Goal: Task Accomplishment & Management: Manage account settings

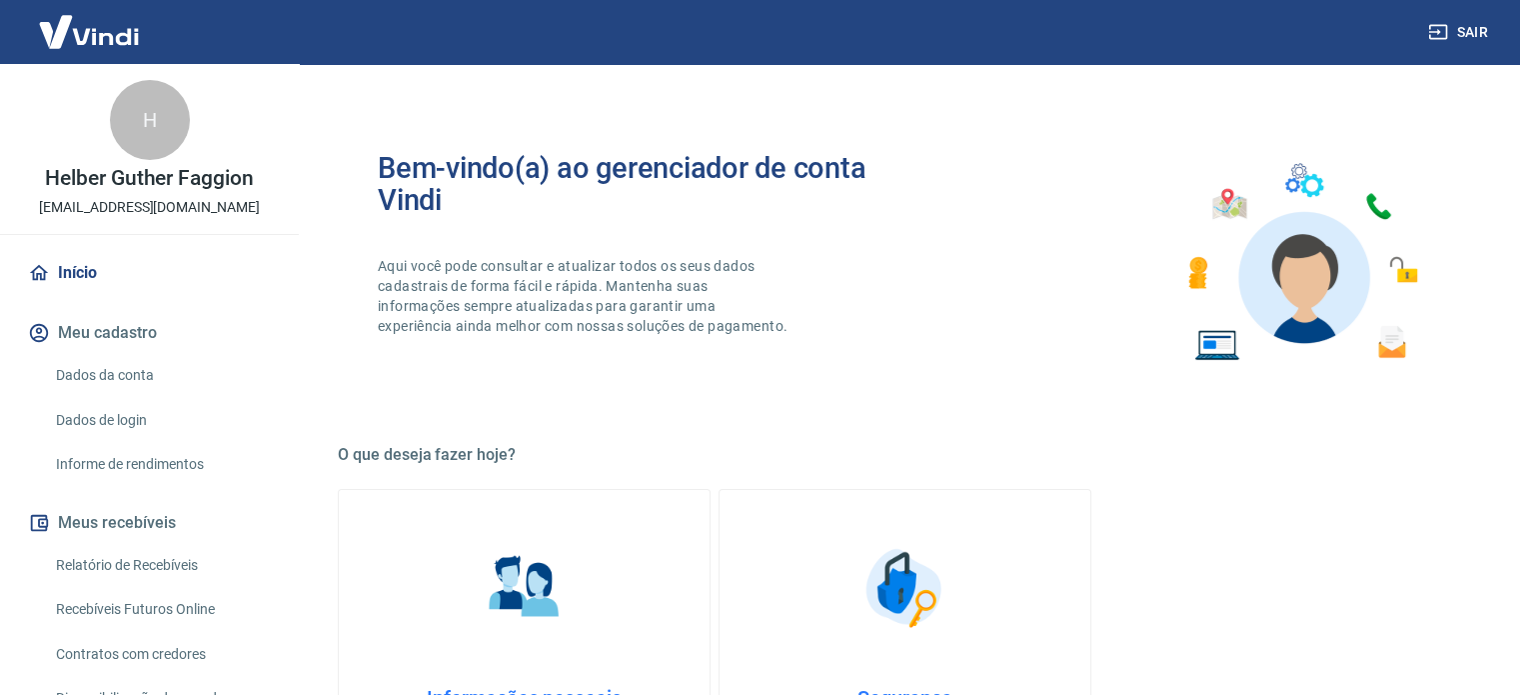
click at [177, 554] on link "Relatório de Recebíveis" at bounding box center [161, 565] width 227 height 41
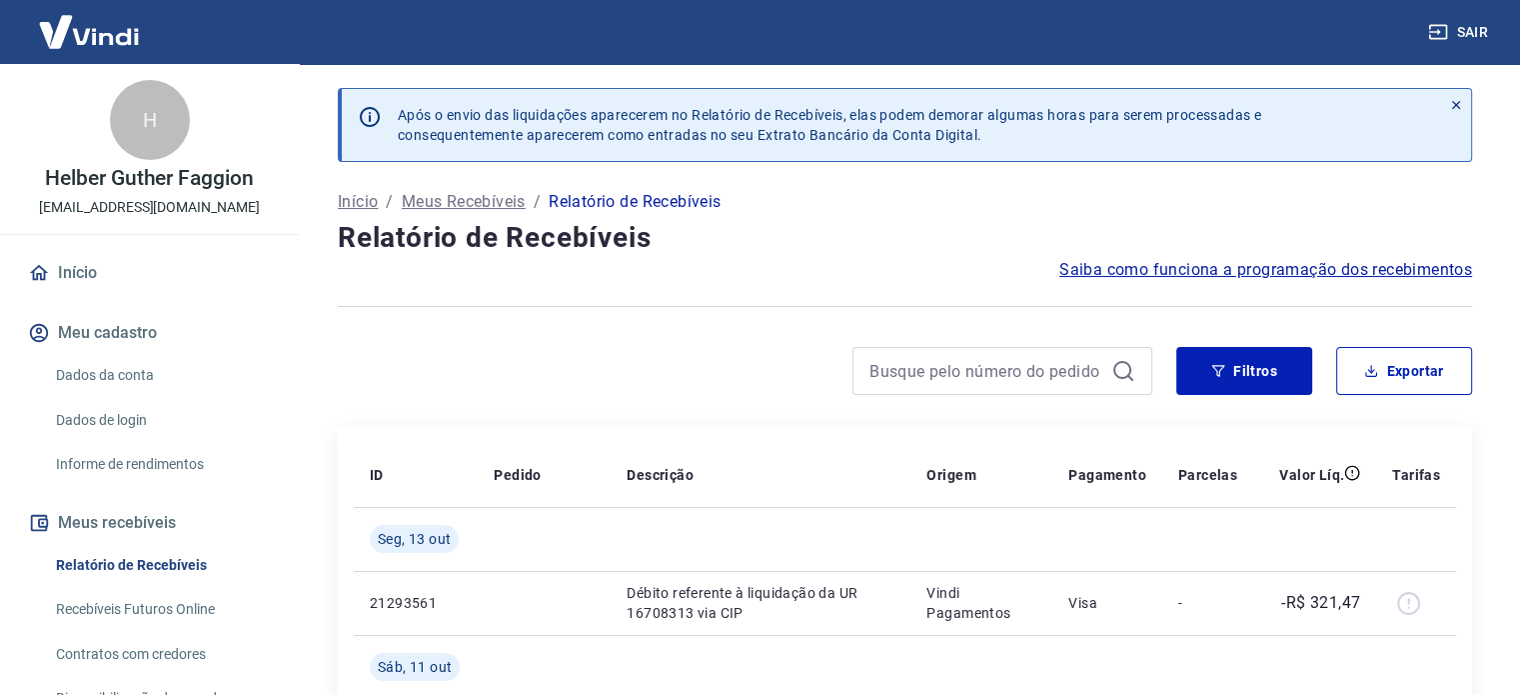
click at [169, 602] on link "Recebíveis Futuros Online" at bounding box center [161, 609] width 227 height 41
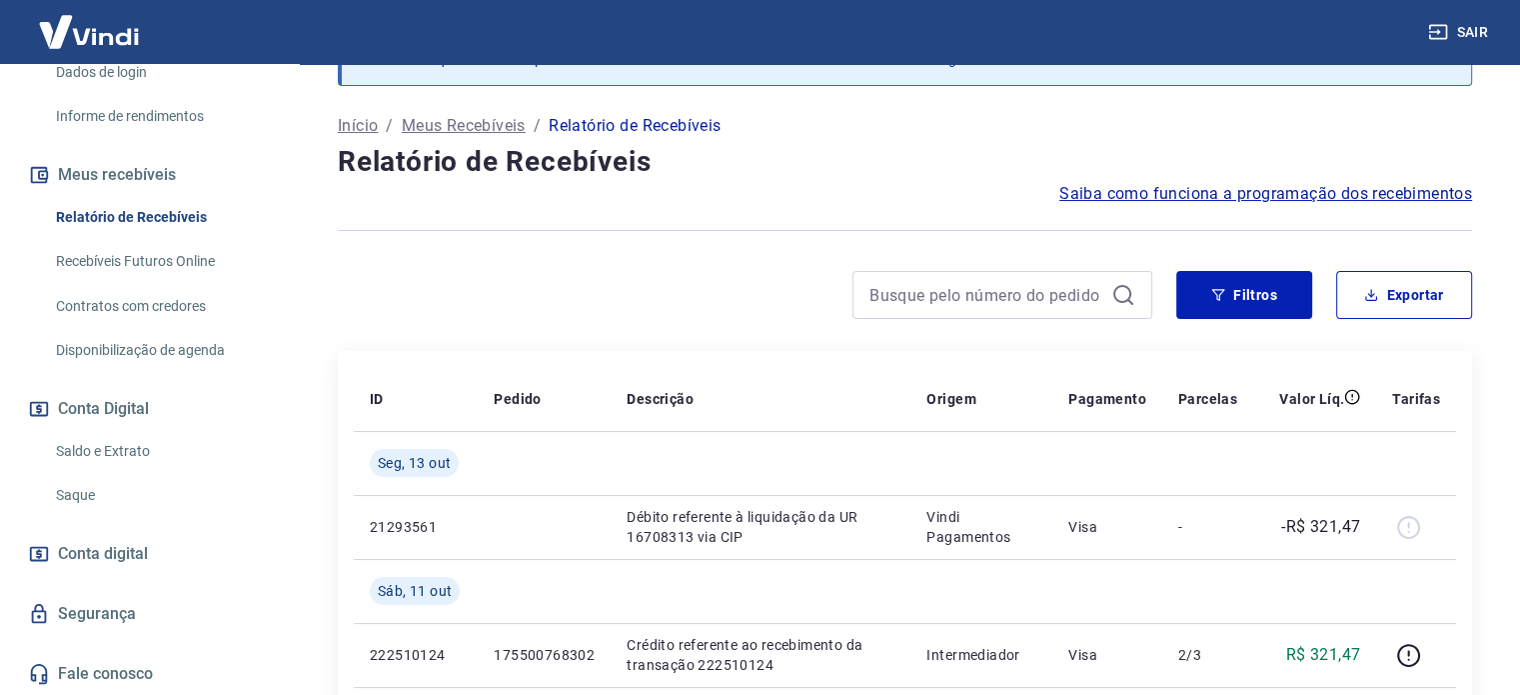
scroll to position [200, 0]
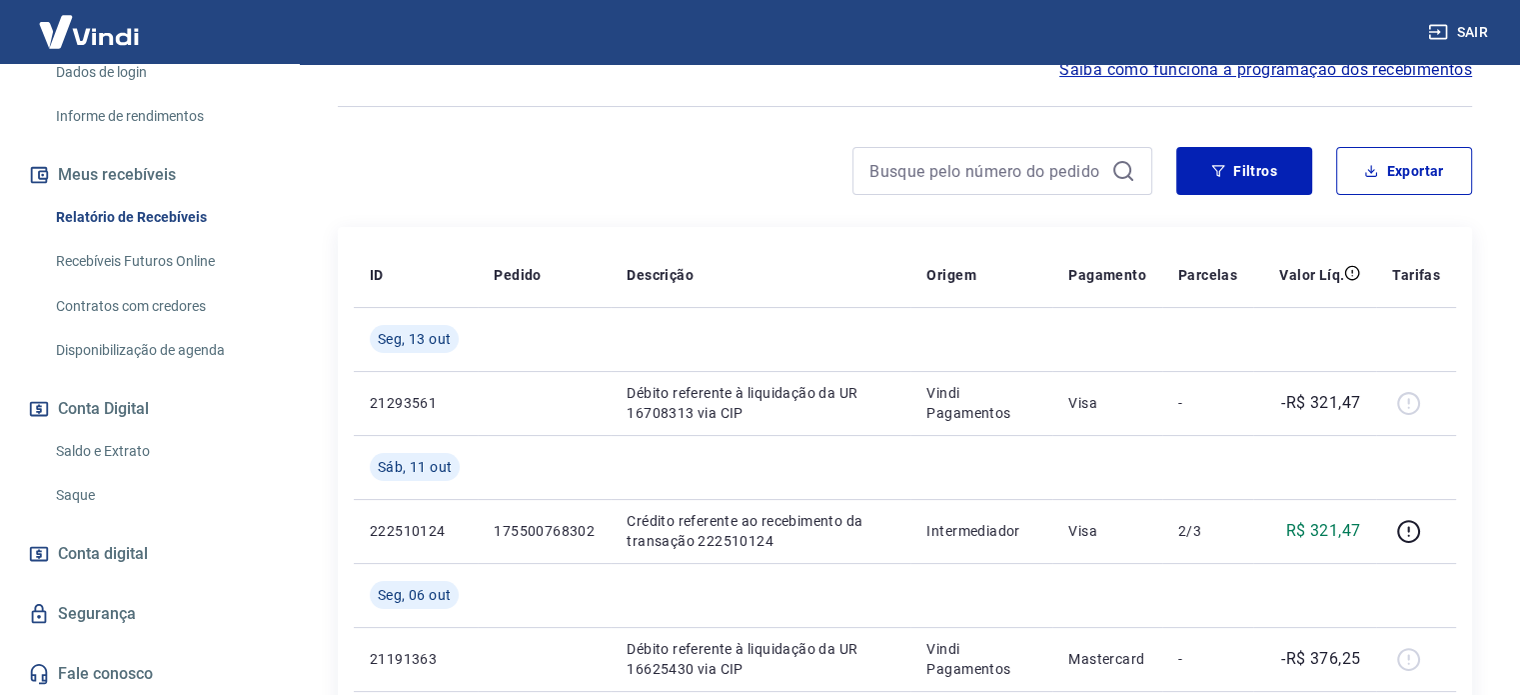
click at [124, 460] on link "Saldo e Extrato" at bounding box center [161, 451] width 227 height 41
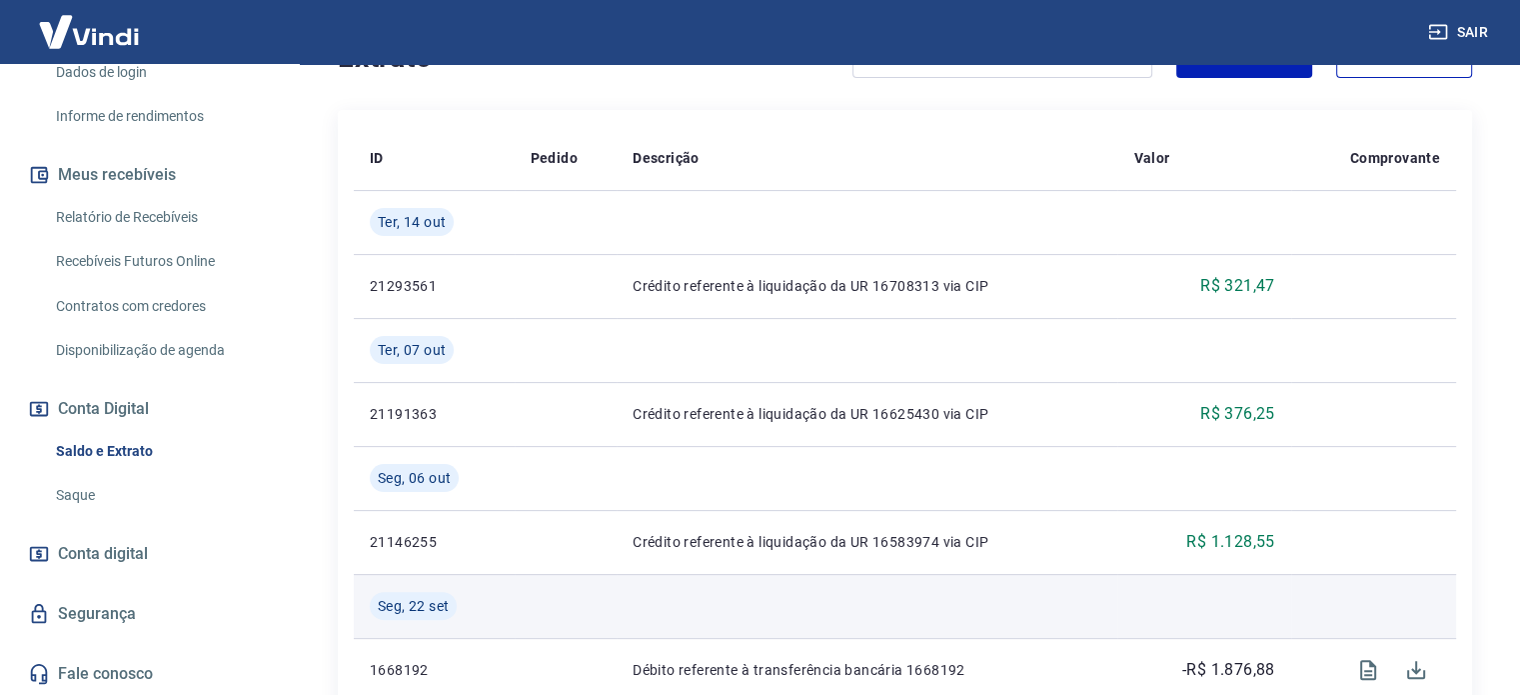
scroll to position [400, 0]
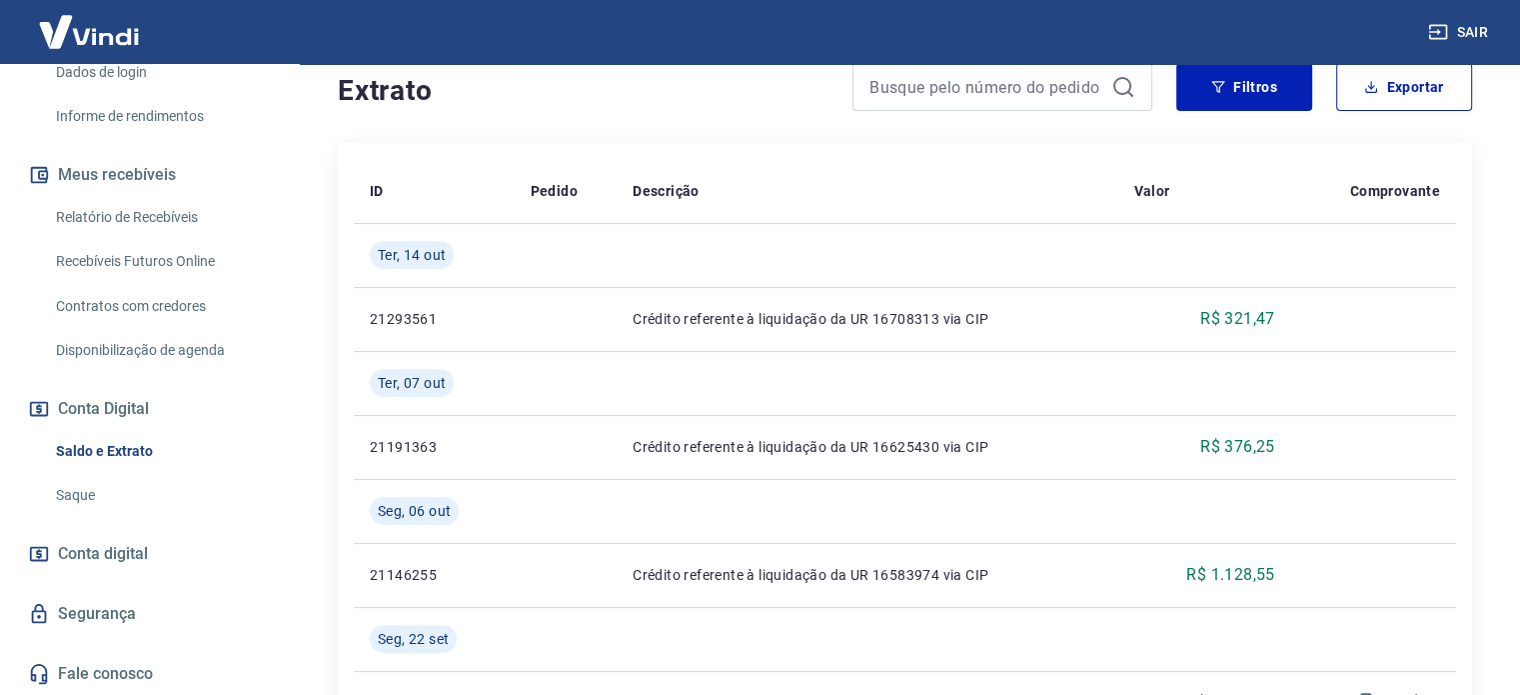
click at [172, 258] on link "Recebíveis Futuros Online" at bounding box center [161, 261] width 227 height 41
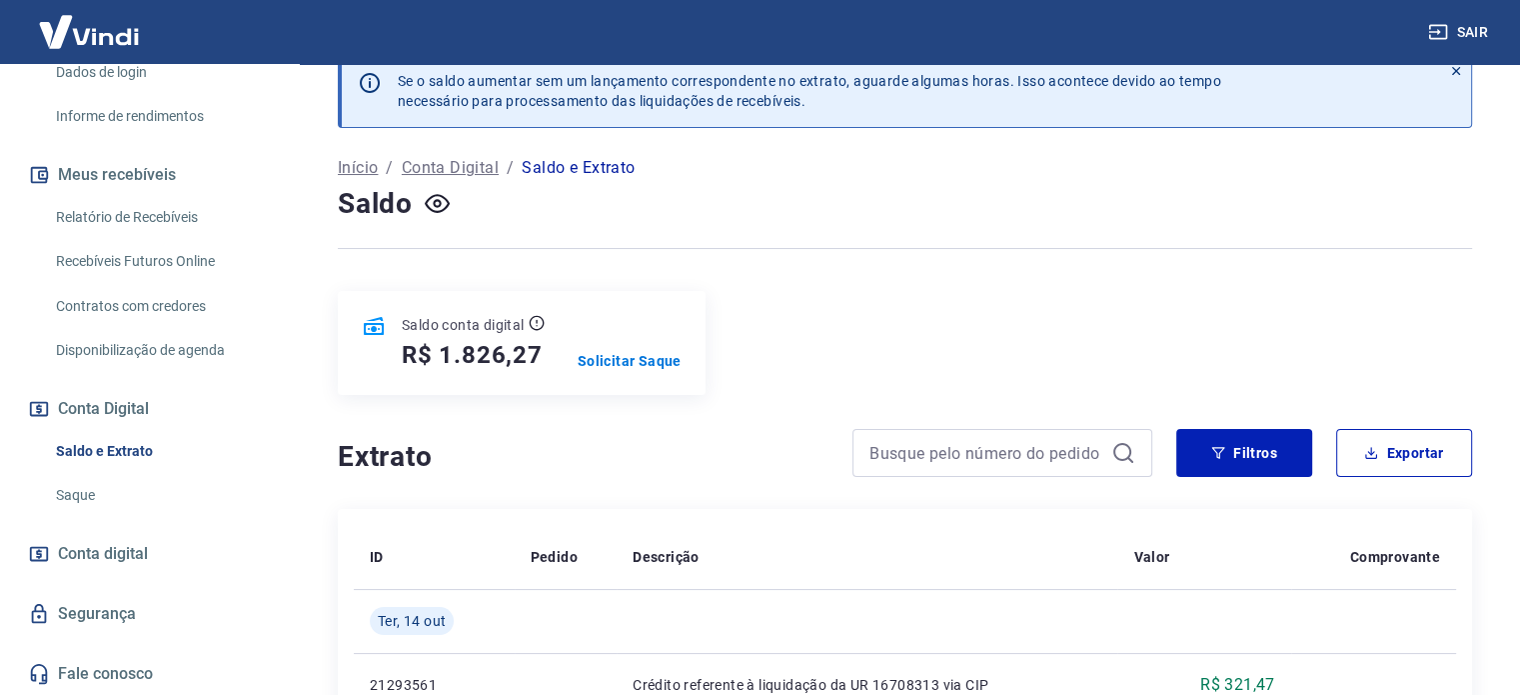
scroll to position [0, 0]
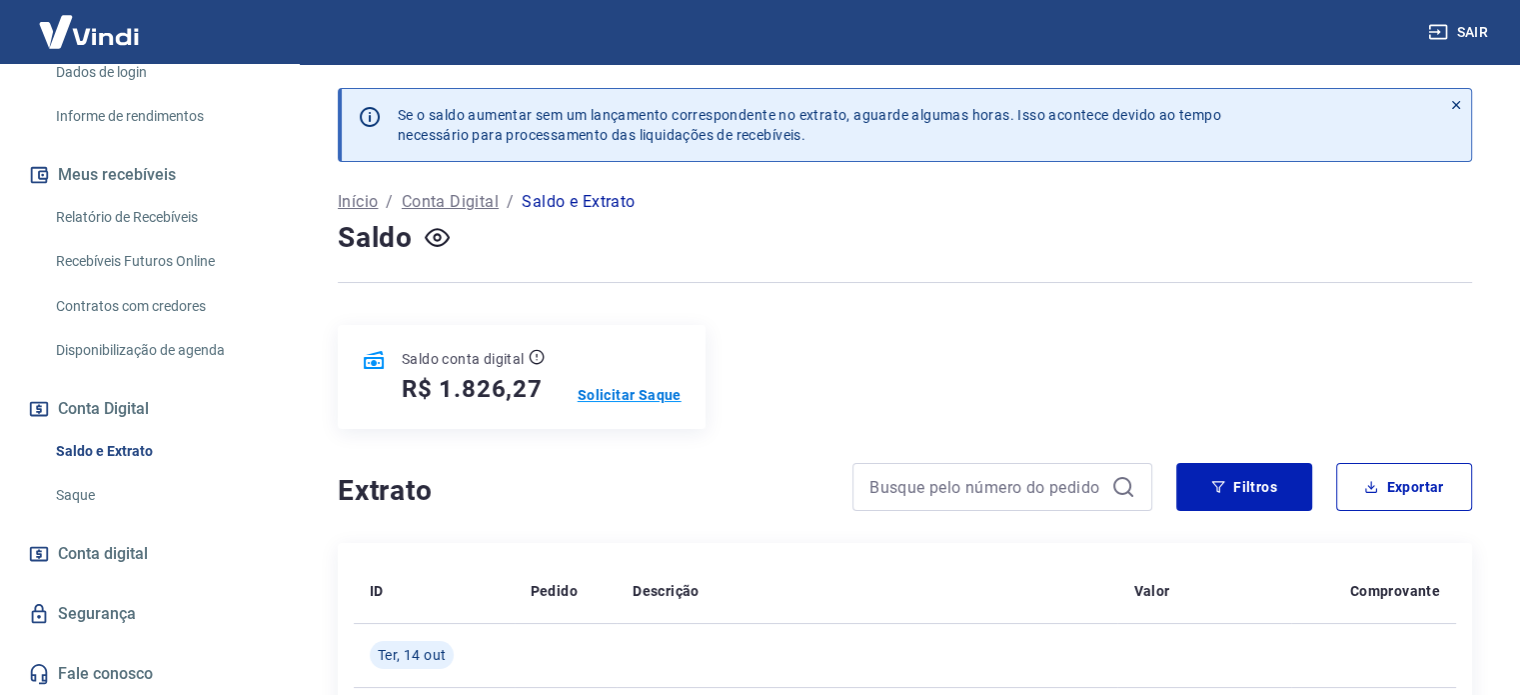
click at [632, 395] on p "Solicitar Saque" at bounding box center [630, 395] width 104 height 20
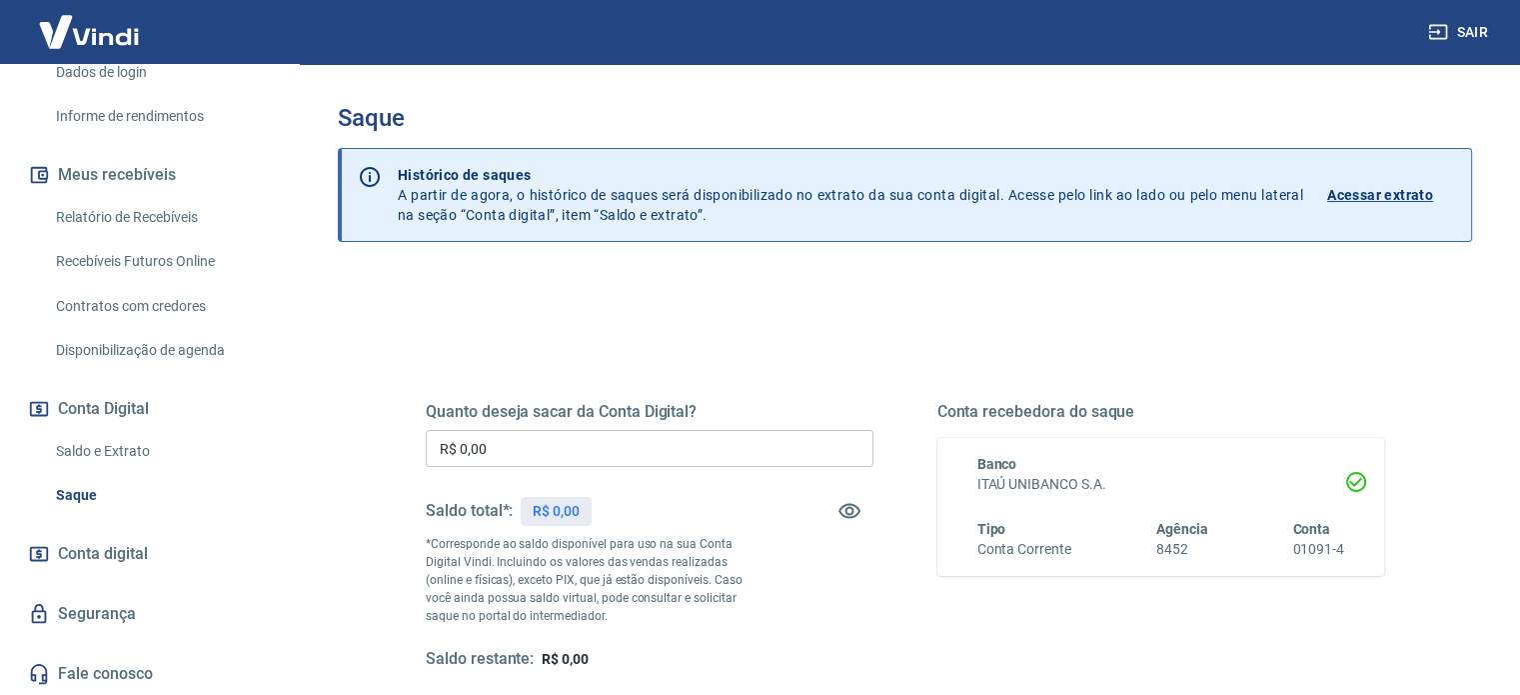
click at [629, 414] on h5 "Quanto deseja sacar da Conta Digital?" at bounding box center [650, 412] width 448 height 20
click at [630, 414] on h5 "Quanto deseja sacar da Conta Digital?" at bounding box center [650, 412] width 448 height 20
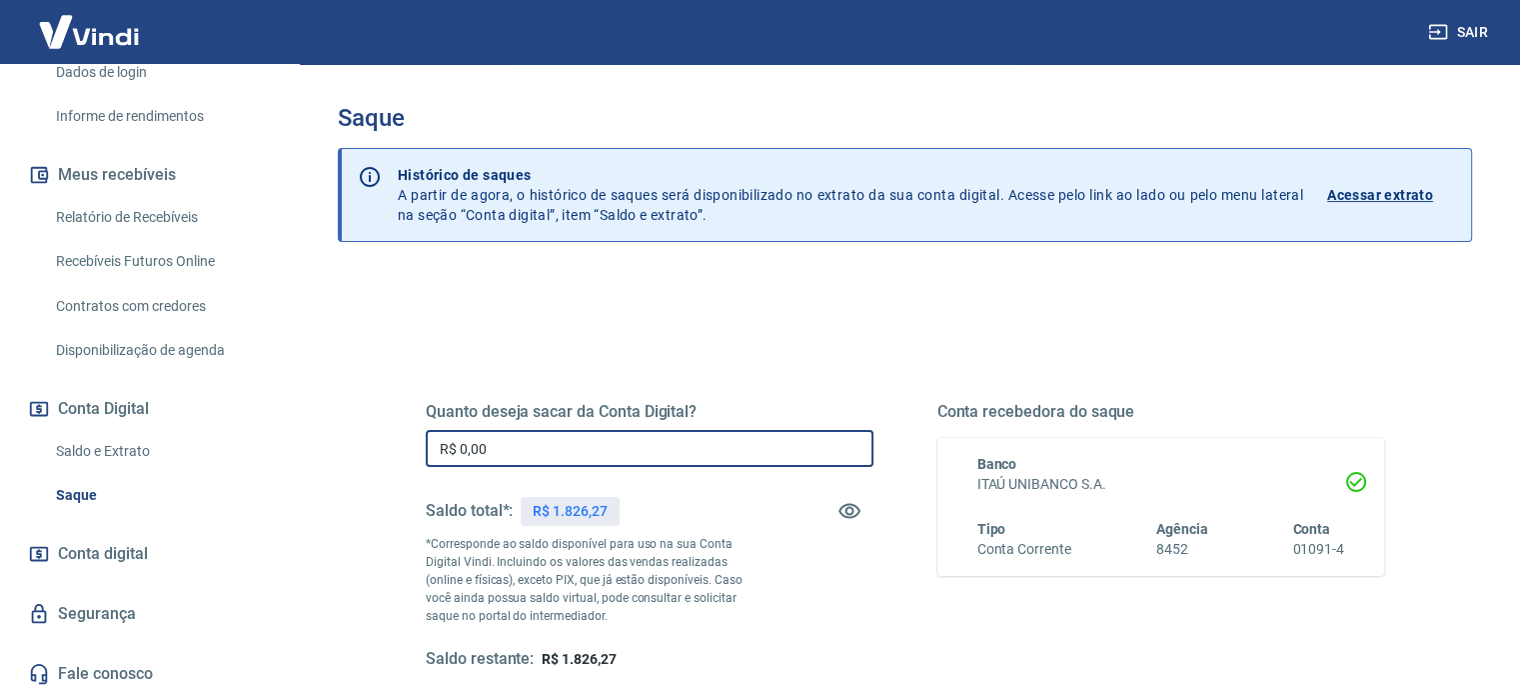
click at [628, 432] on input "R$ 0,00" at bounding box center [650, 448] width 448 height 37
type input "R$ 1.826,27"
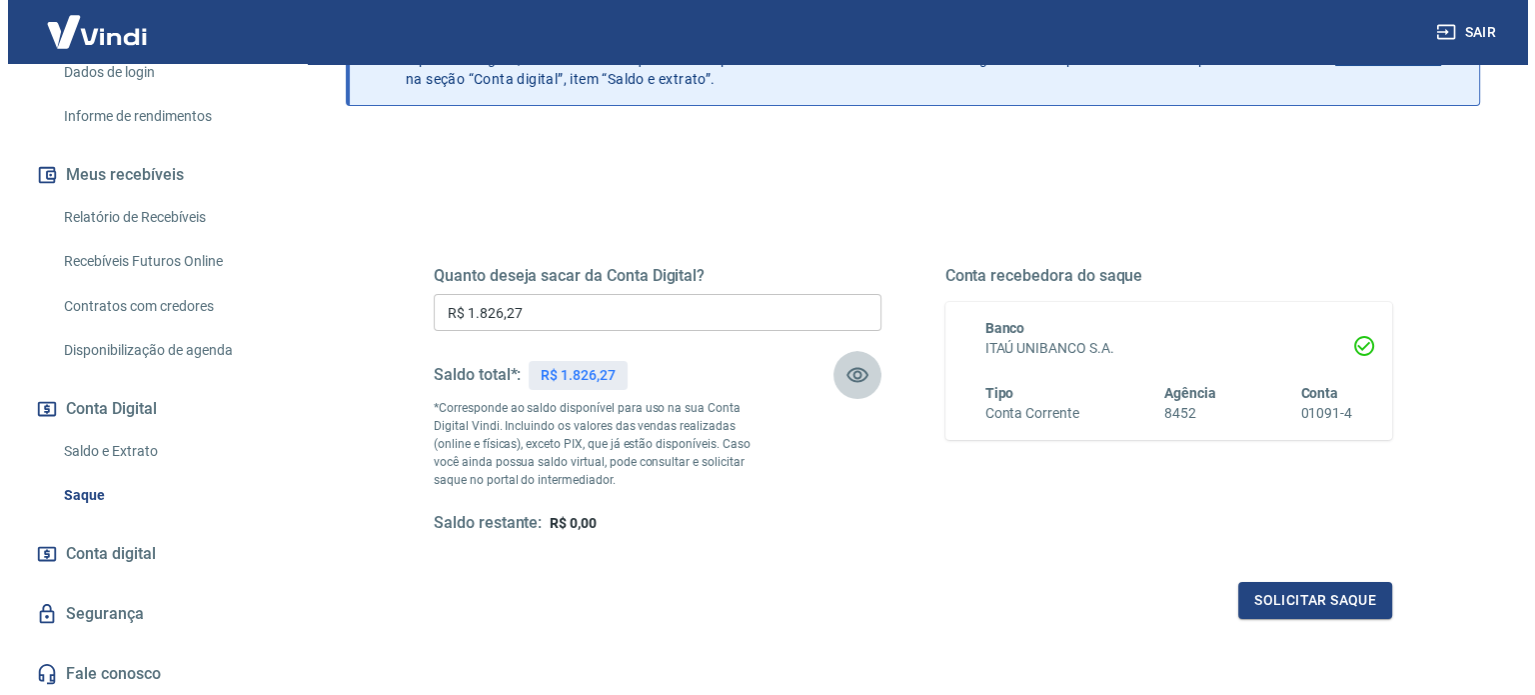
scroll to position [292, 0]
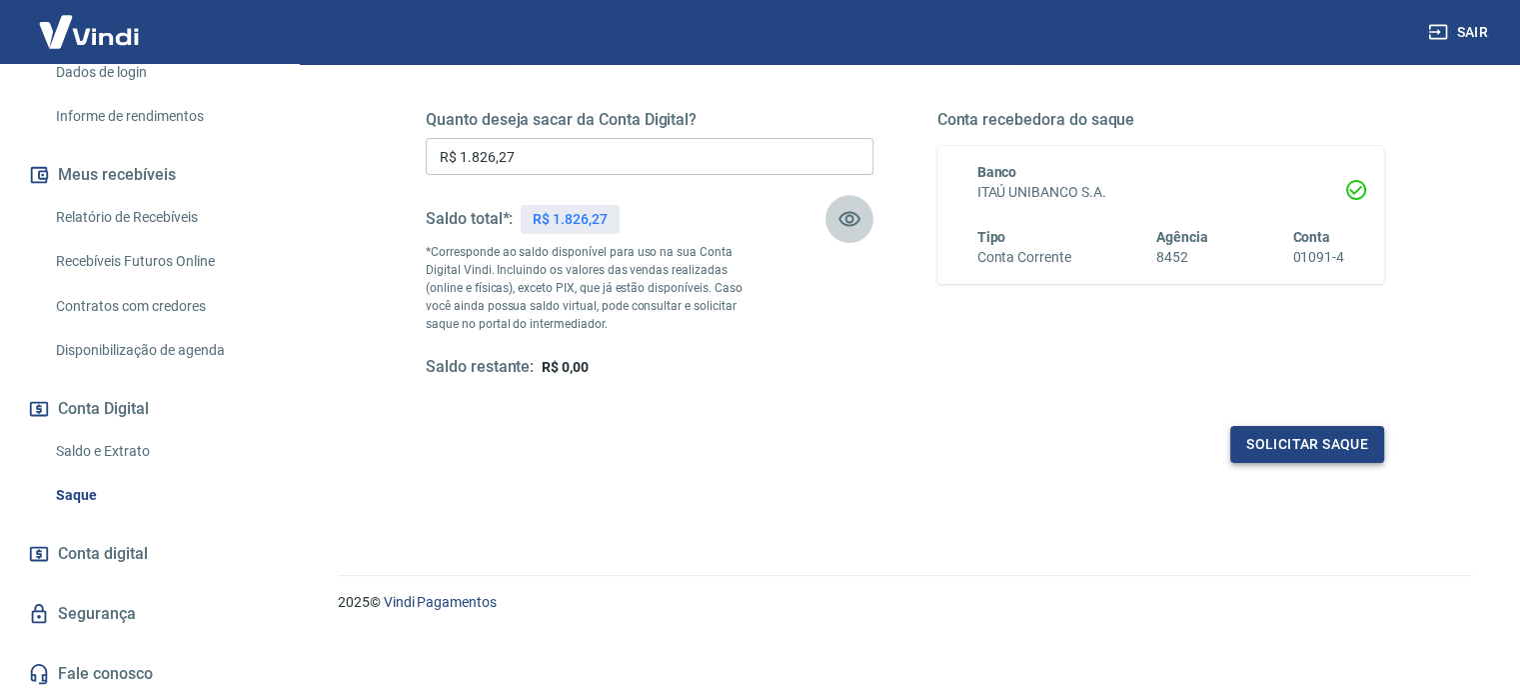
click at [1293, 450] on button "Solicitar saque" at bounding box center [1307, 444] width 154 height 37
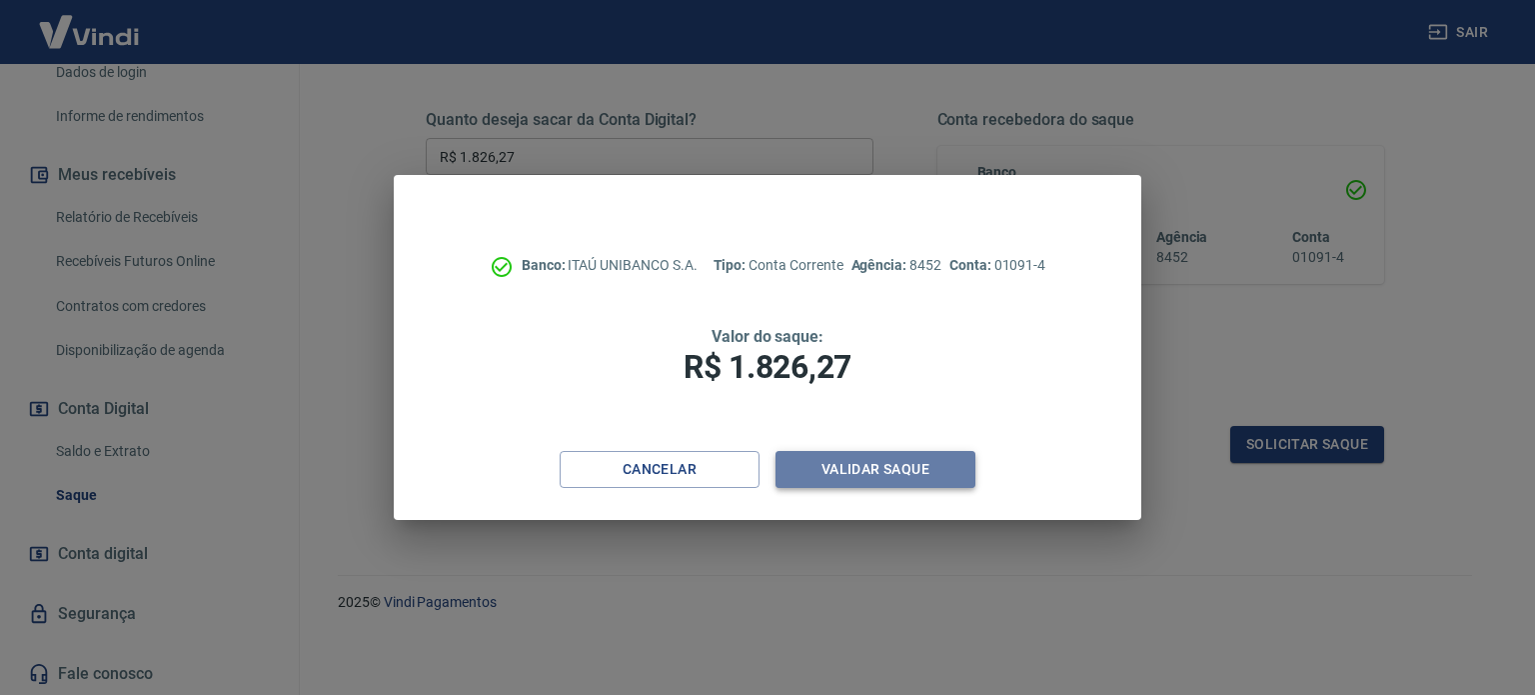
click at [884, 472] on button "Validar saque" at bounding box center [876, 469] width 200 height 37
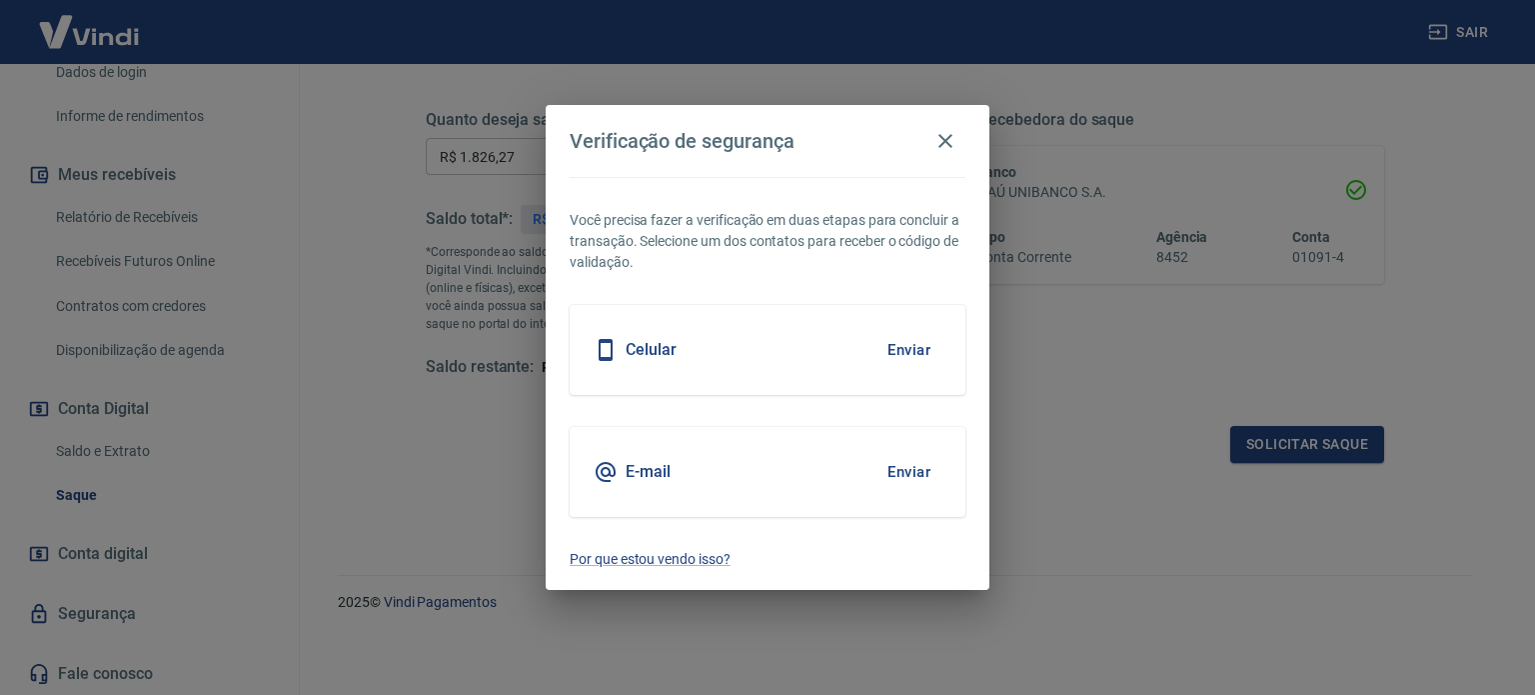
click at [883, 349] on button "Enviar" at bounding box center [909, 350] width 65 height 42
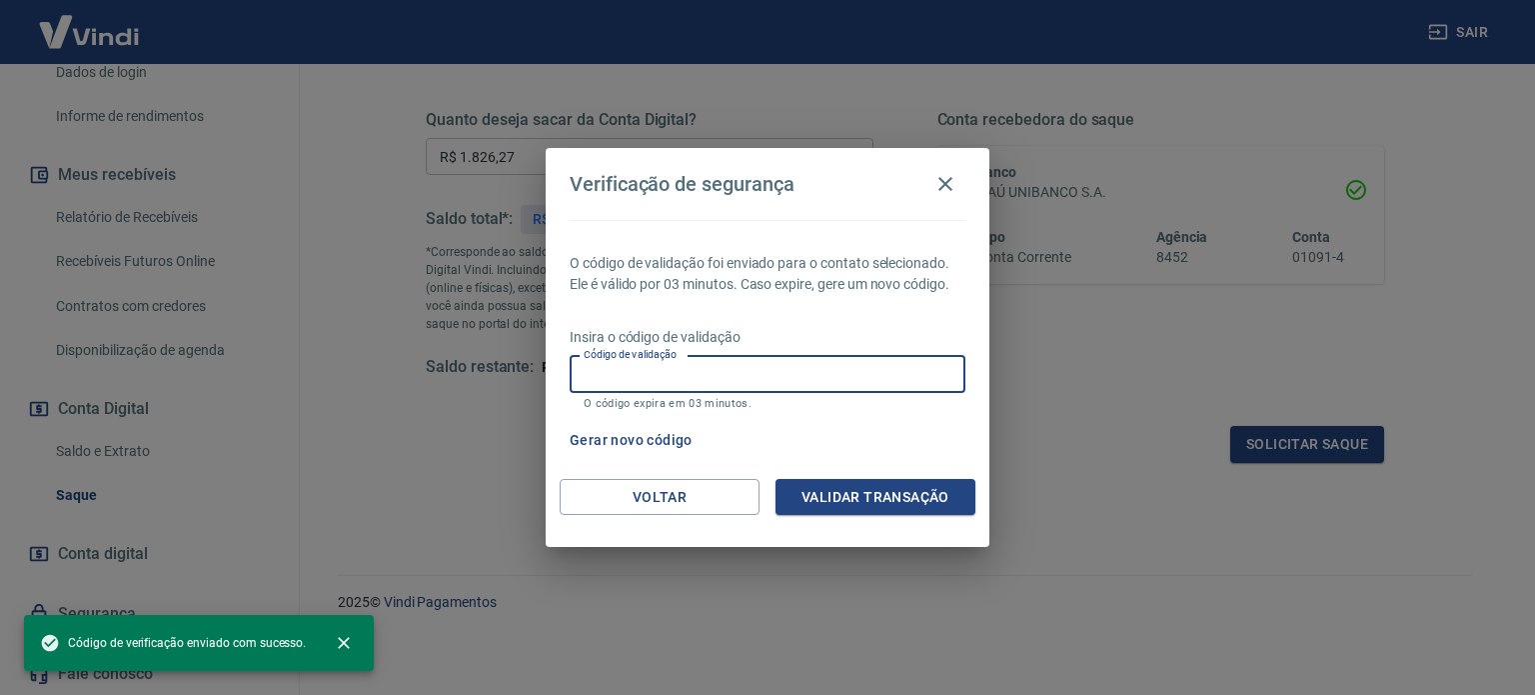
click at [802, 369] on input "Código de validação" at bounding box center [768, 374] width 396 height 37
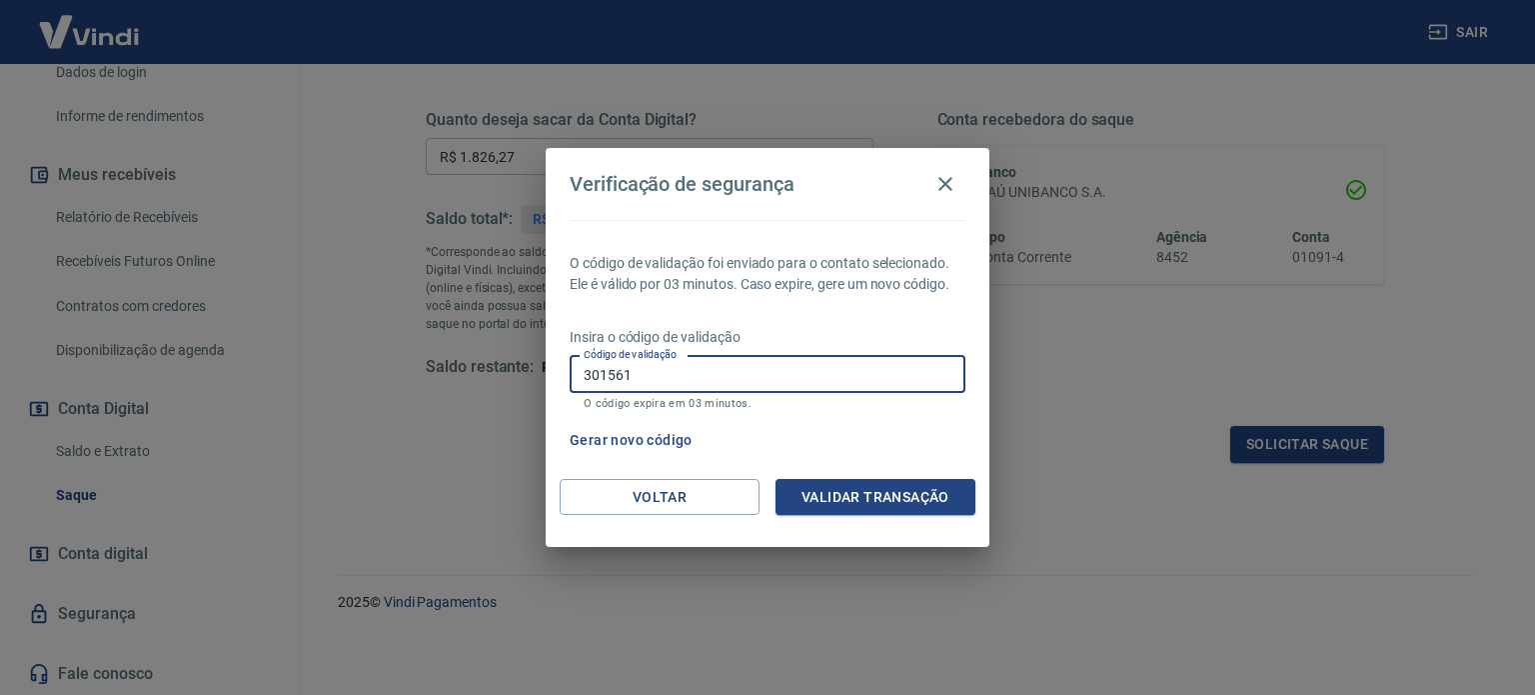
type input "301561"
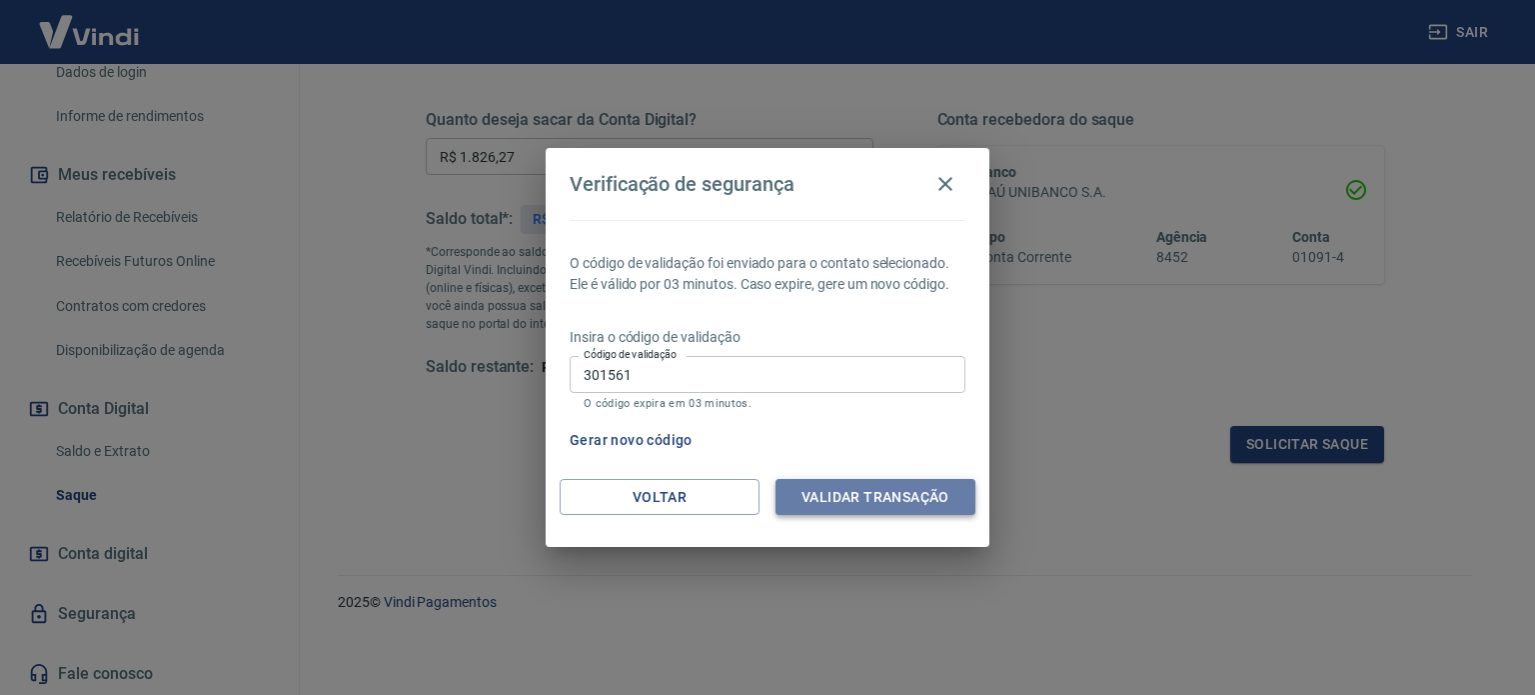
click at [829, 490] on button "Validar transação" at bounding box center [876, 497] width 200 height 37
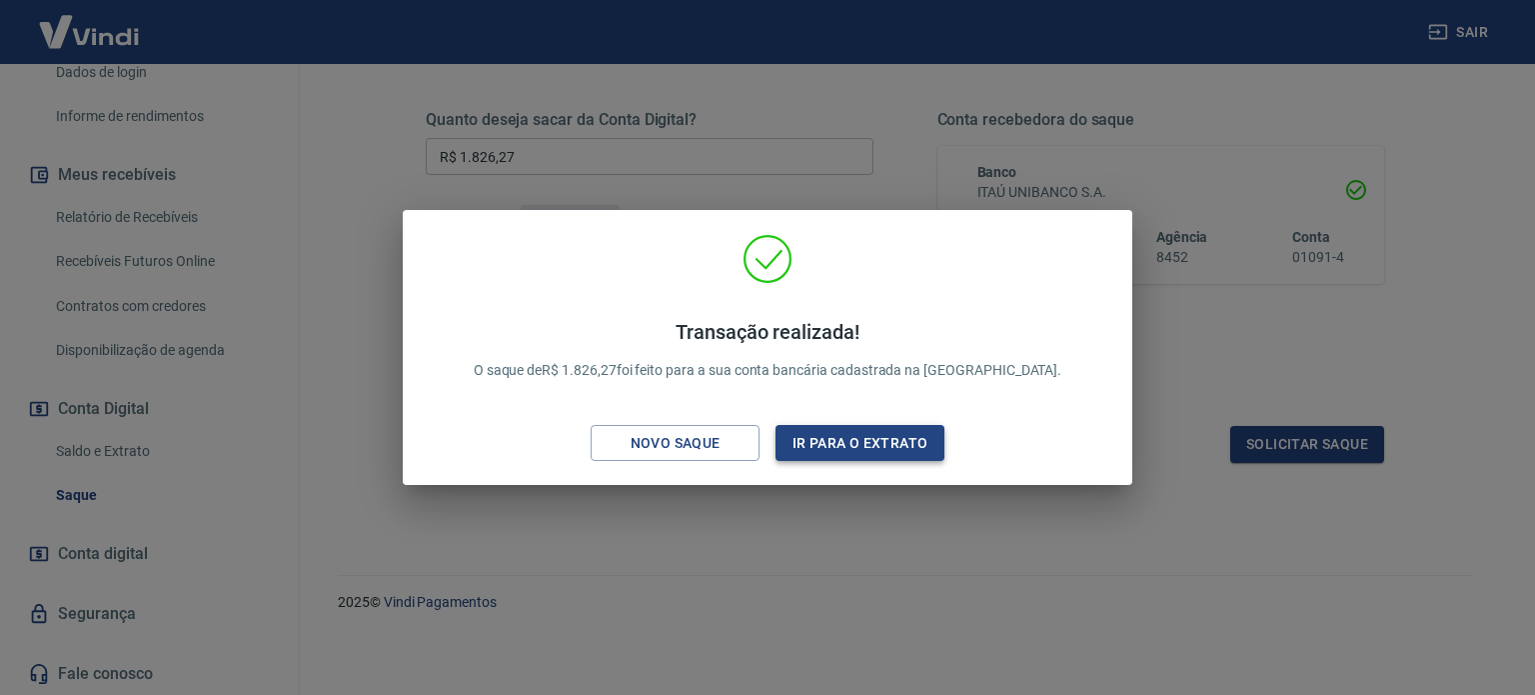
click at [800, 453] on button "Ir para o extrato" at bounding box center [860, 443] width 169 height 37
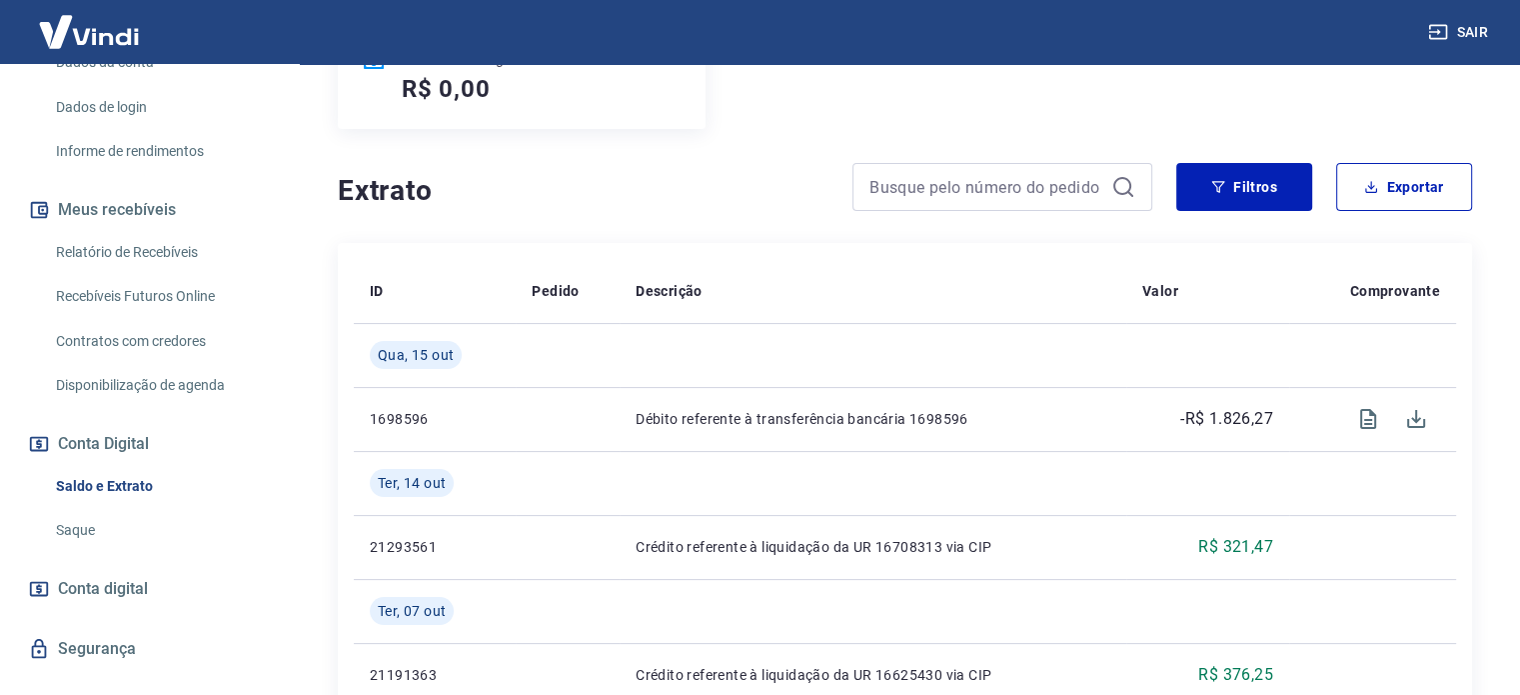
scroll to position [348, 0]
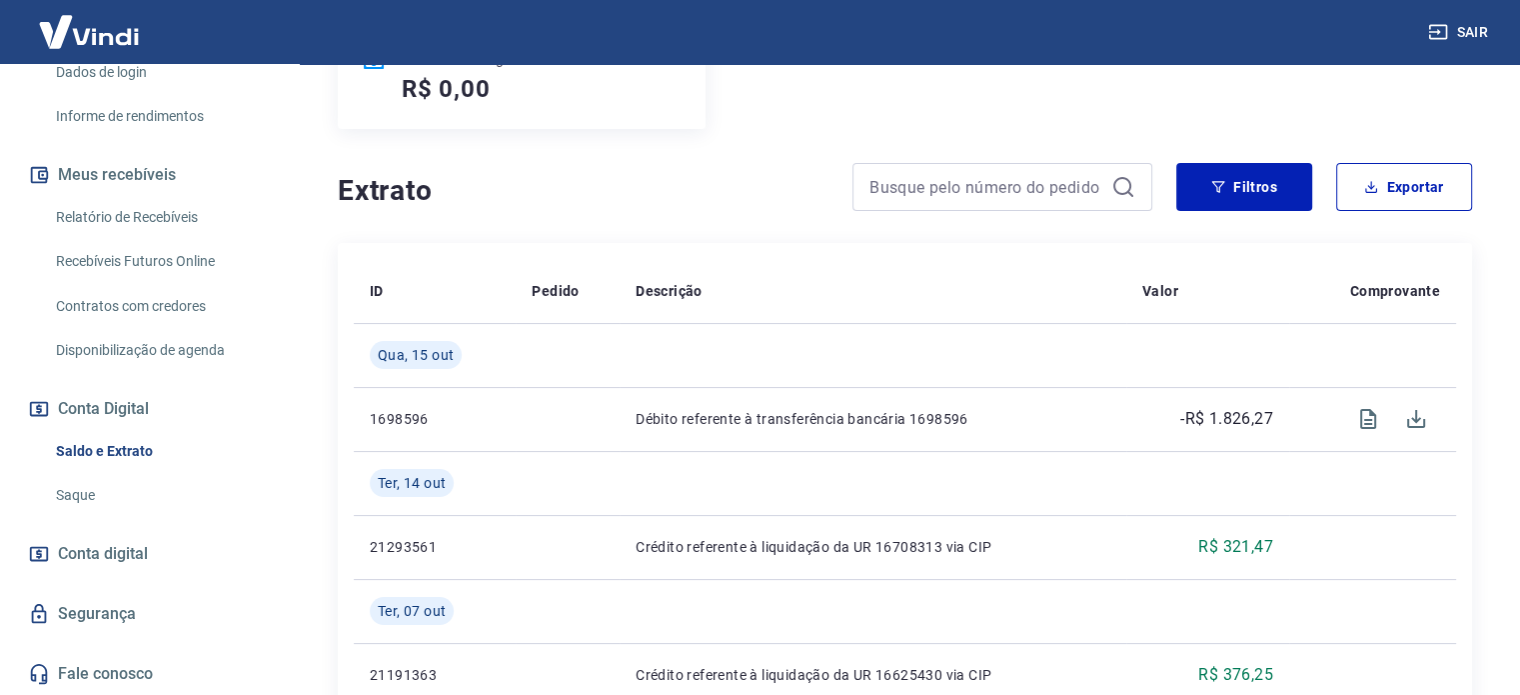
drag, startPoint x: 207, startPoint y: 207, endPoint x: 197, endPoint y: 227, distance: 22.4
click at [207, 207] on link "Relatório de Recebíveis" at bounding box center [161, 217] width 227 height 41
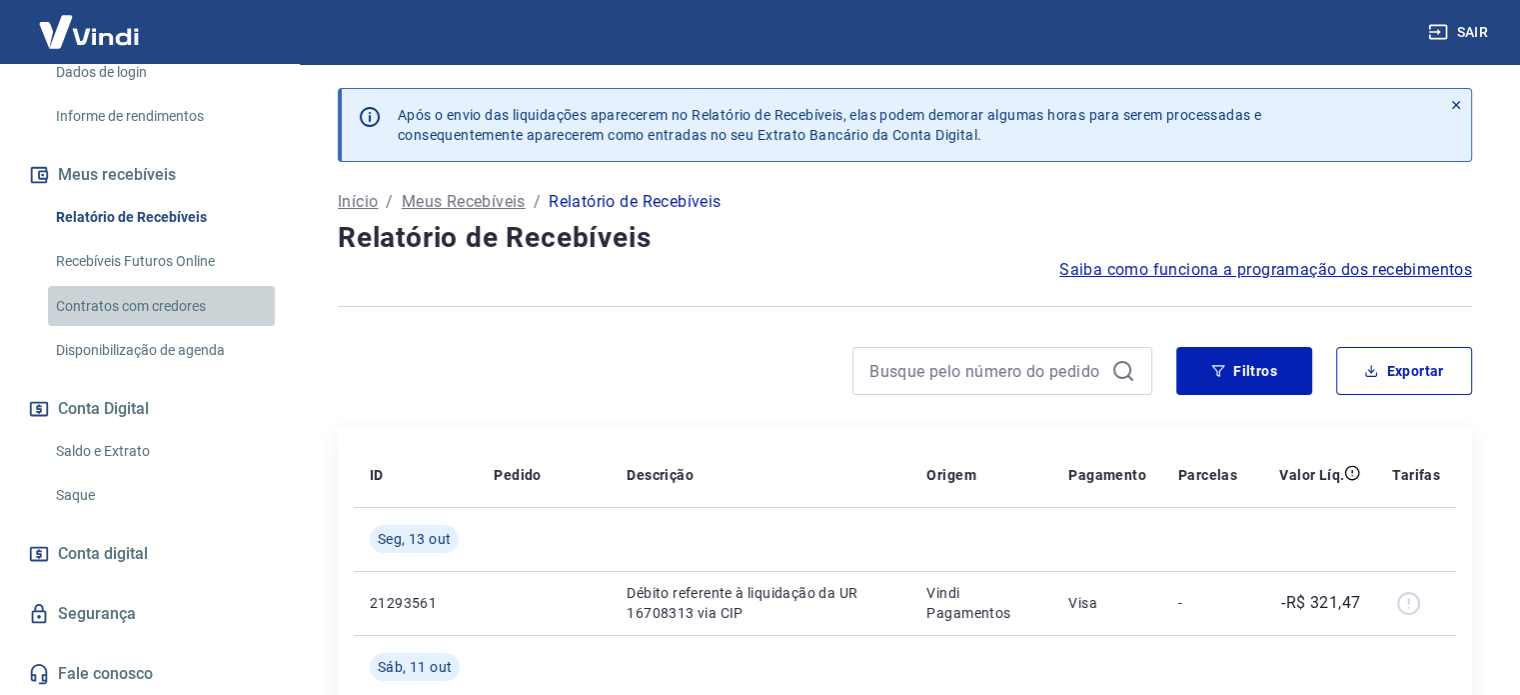
click at [167, 297] on link "Contratos com credores" at bounding box center [161, 306] width 227 height 41
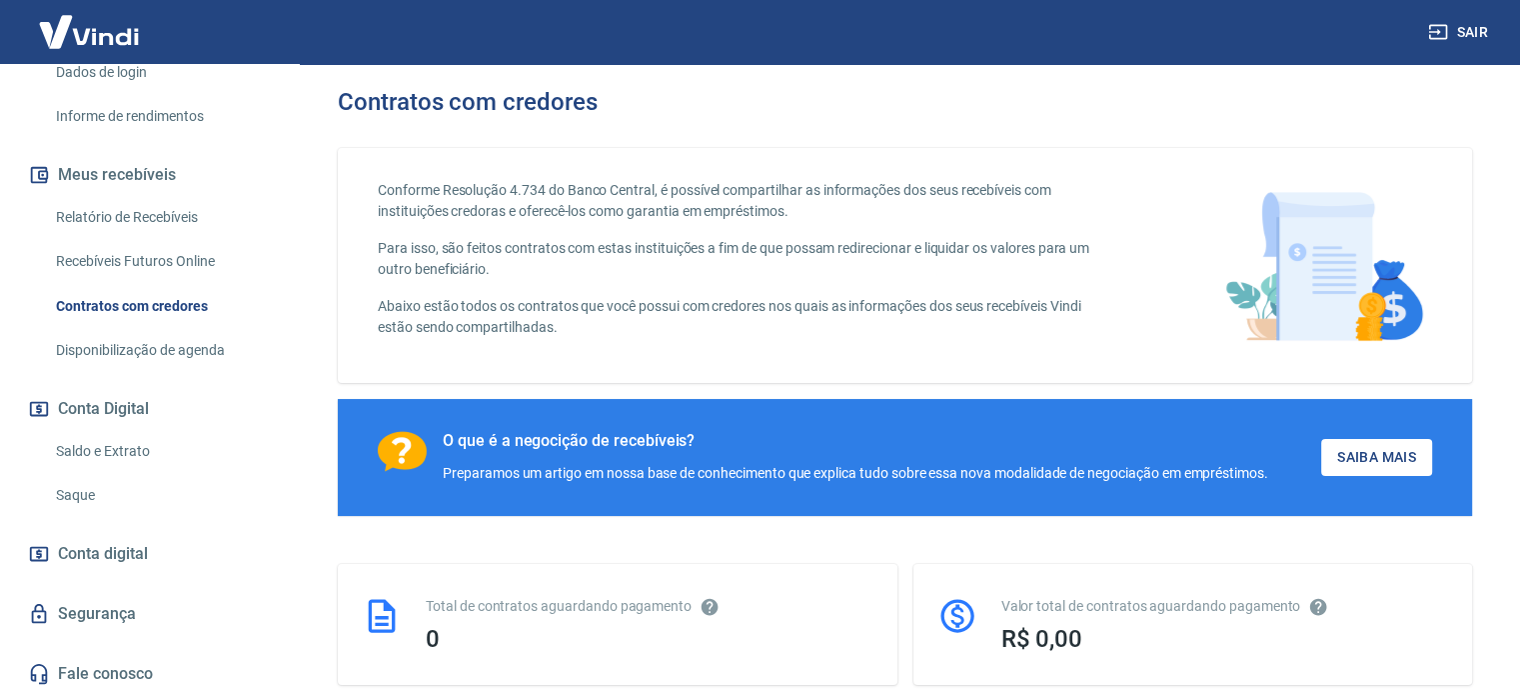
click at [130, 455] on link "Saldo e Extrato" at bounding box center [161, 451] width 227 height 41
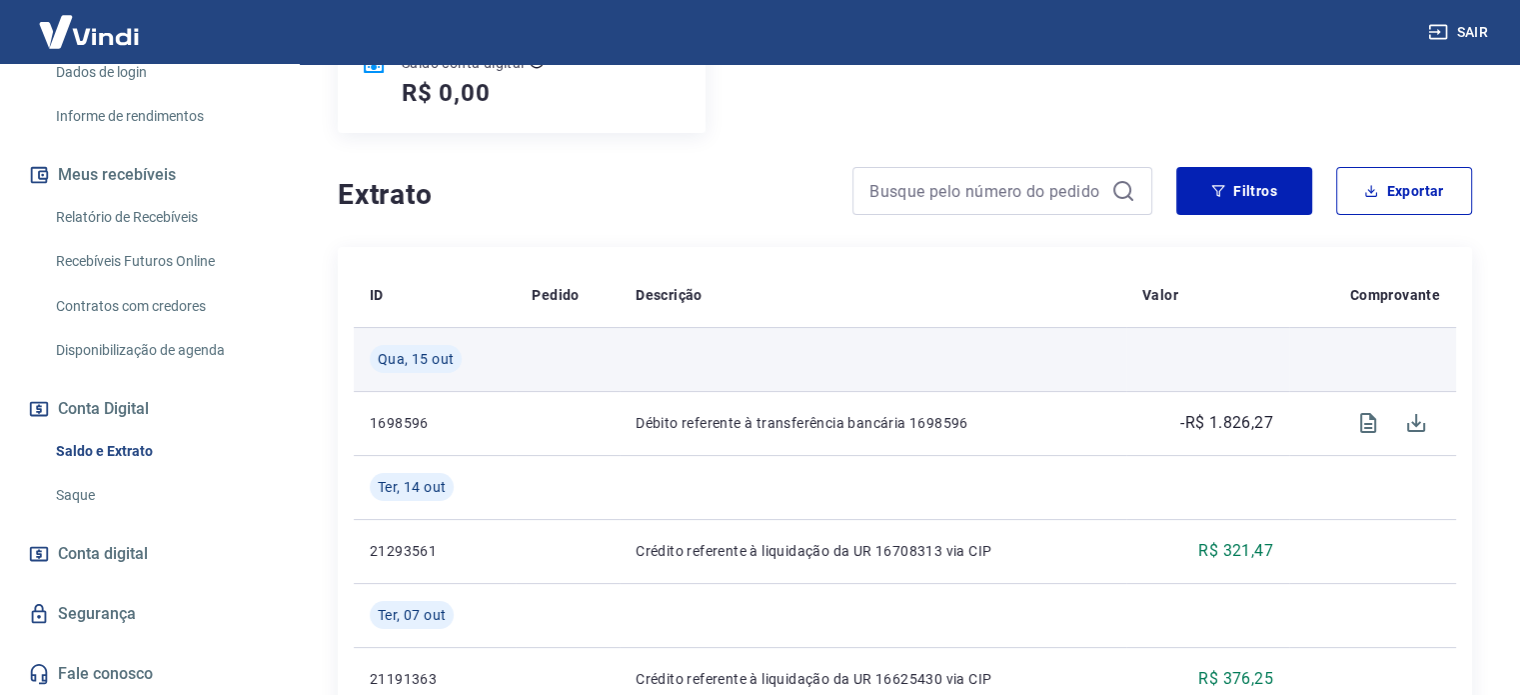
scroll to position [300, 0]
